Goal: Information Seeking & Learning: Understand process/instructions

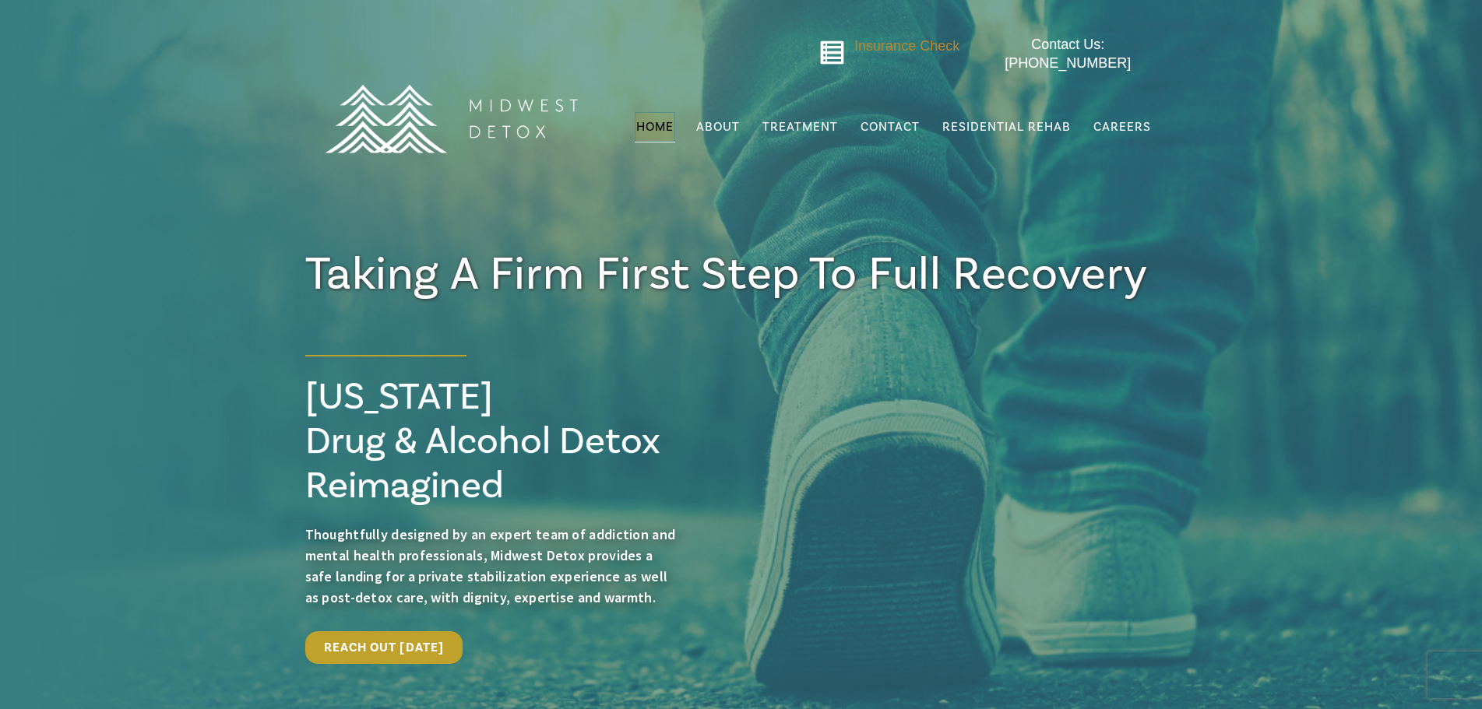
click at [882, 50] on span "Insurance Check" at bounding box center [906, 46] width 105 height 16
click at [901, 48] on span "Insurance Check" at bounding box center [906, 46] width 105 height 16
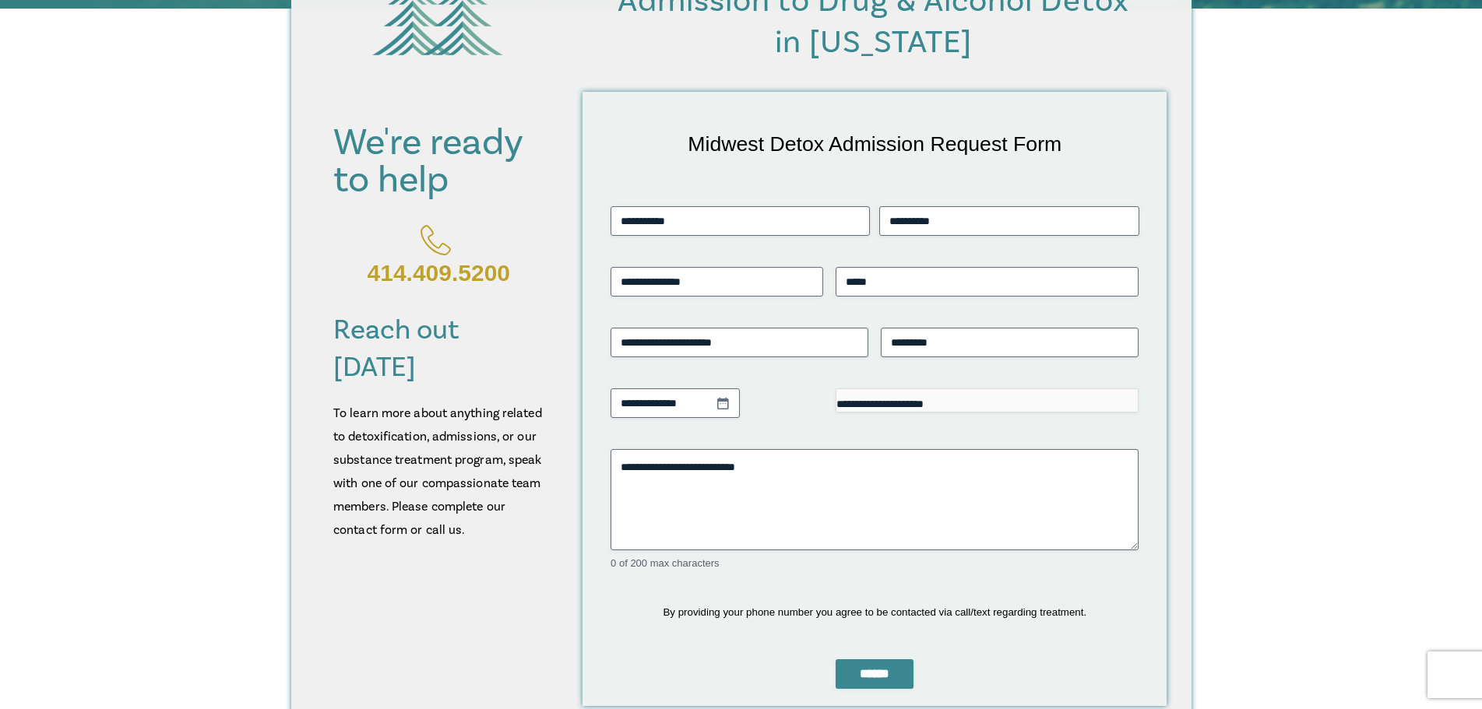
scroll to position [467, 0]
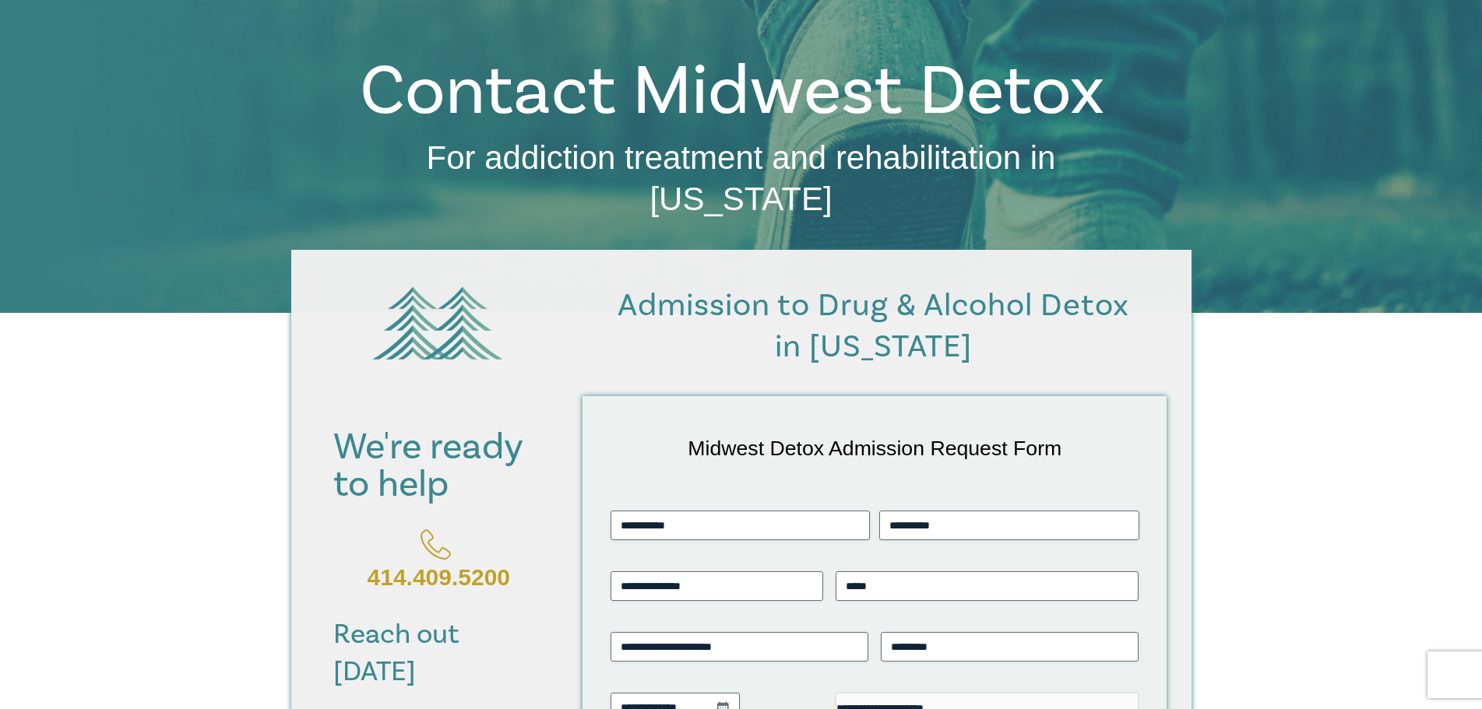
scroll to position [234, 0]
